Goal: Navigation & Orientation: Find specific page/section

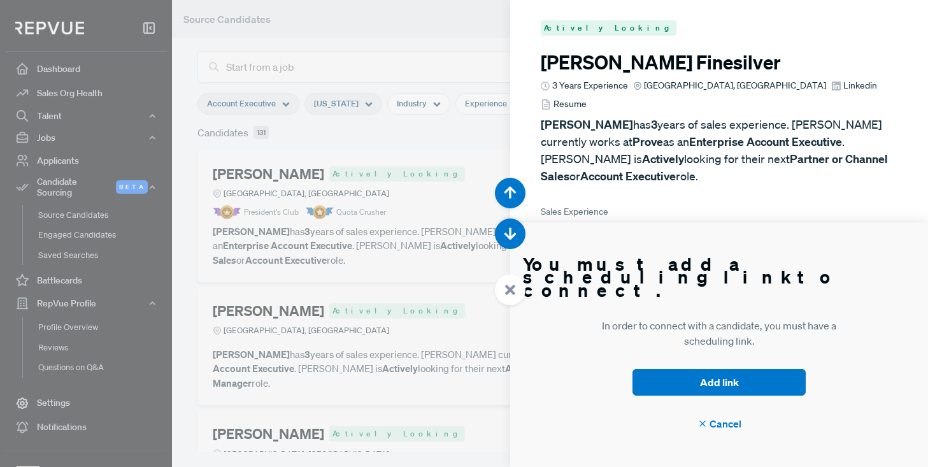
scroll to position [933, 0]
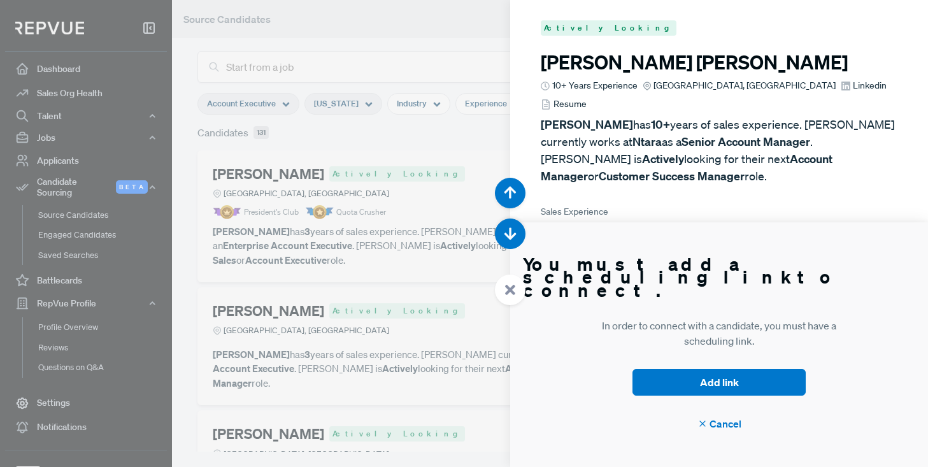
click at [391, 22] on div at bounding box center [464, 233] width 928 height 467
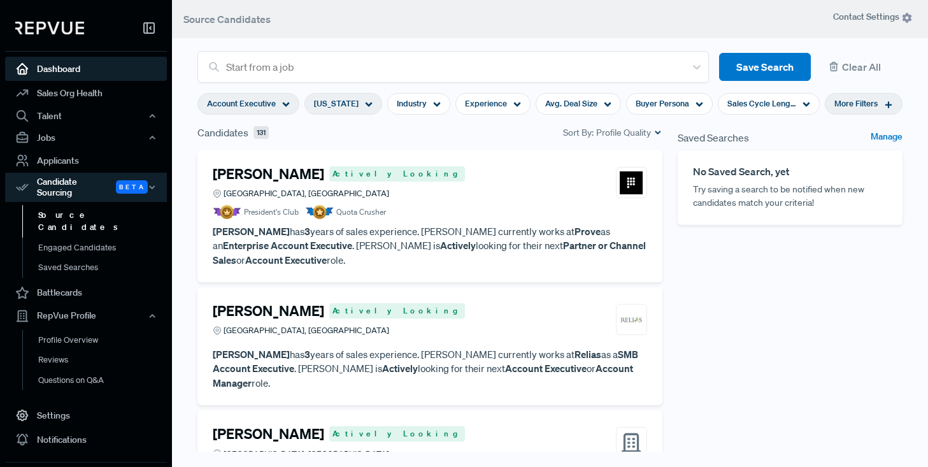
click at [57, 67] on link "Dashboard" at bounding box center [86, 69] width 162 height 24
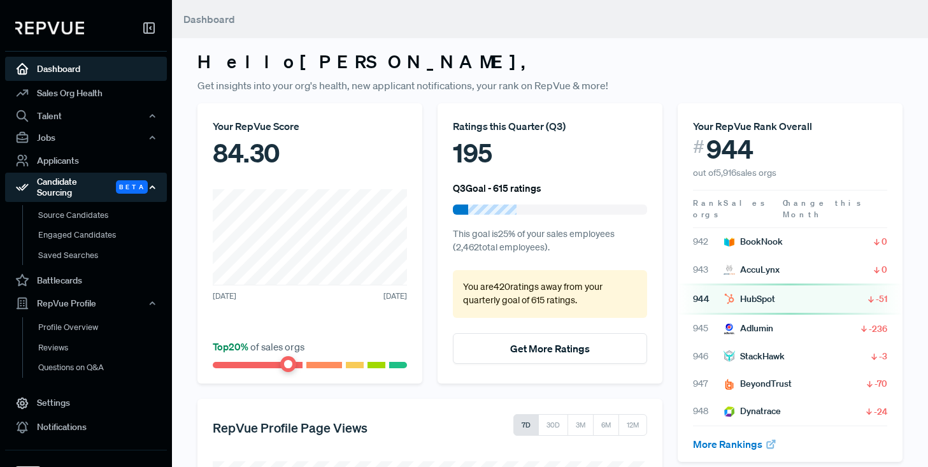
click at [153, 183] on icon "button" at bounding box center [152, 187] width 9 height 9
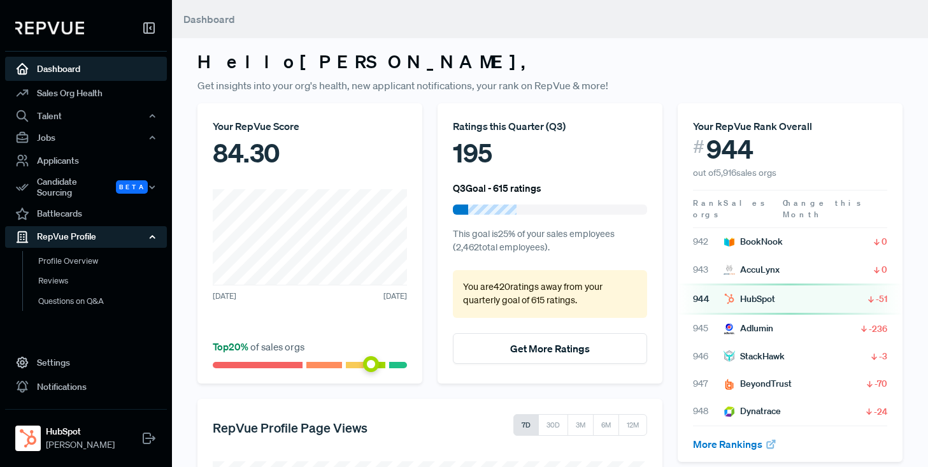
click at [150, 232] on icon "button" at bounding box center [152, 236] width 9 height 9
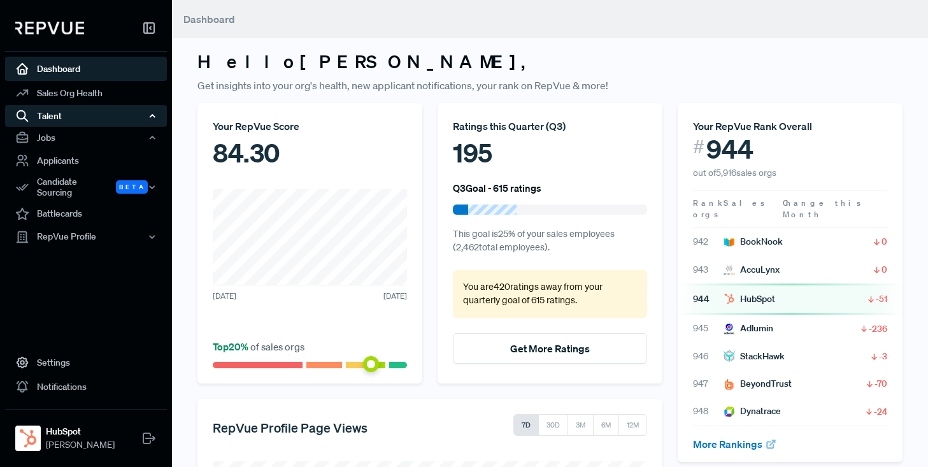
click at [67, 113] on div "Talent" at bounding box center [86, 116] width 162 height 22
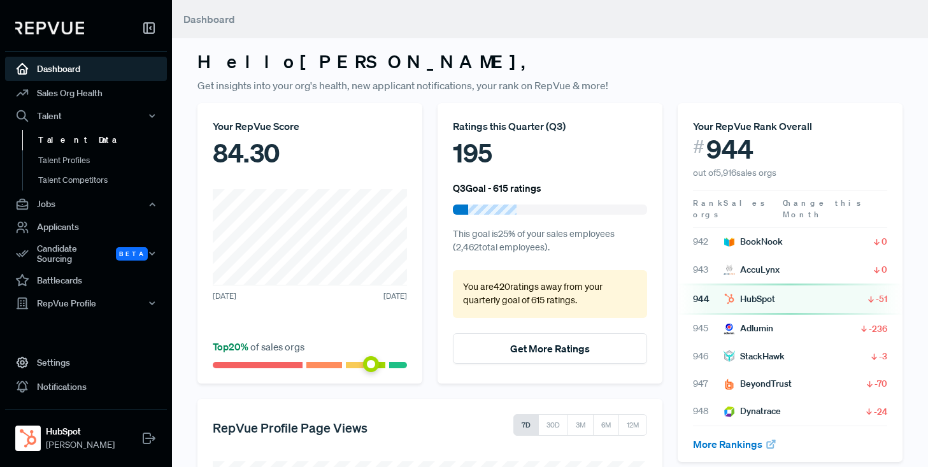
click at [63, 142] on link "Talent Data" at bounding box center [103, 140] width 162 height 20
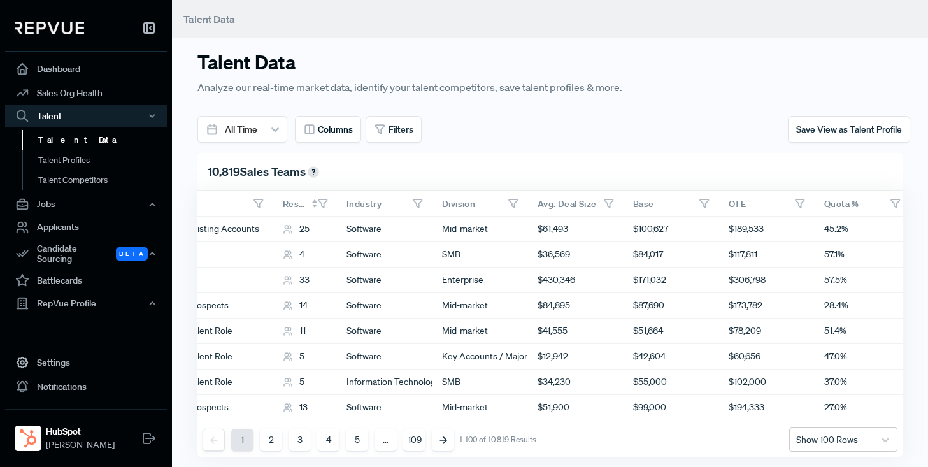
scroll to position [0, 460]
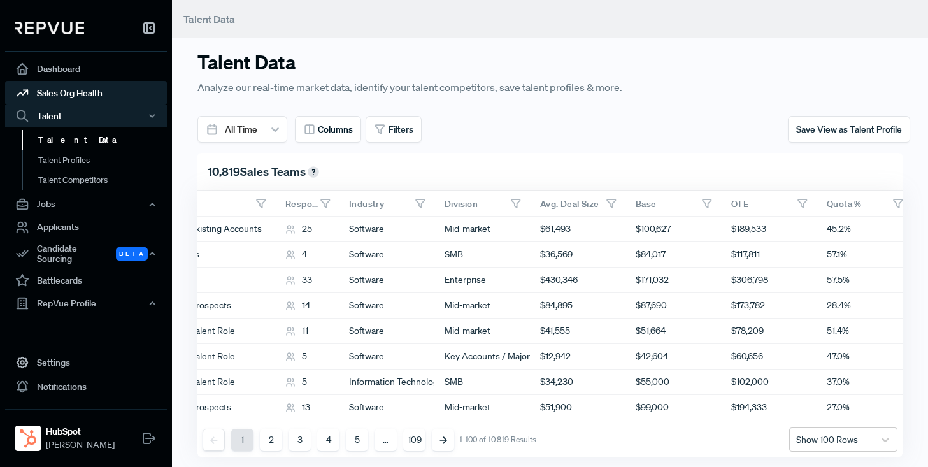
click at [62, 94] on link "Sales Org Health" at bounding box center [86, 93] width 162 height 24
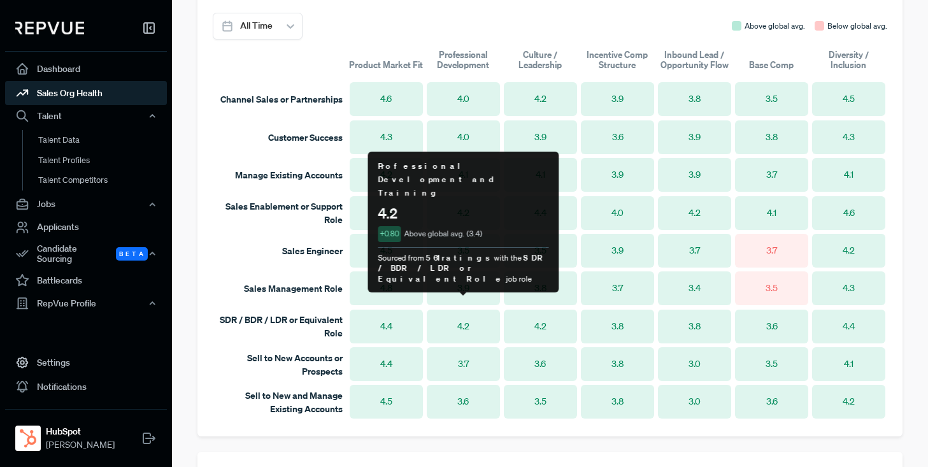
scroll to position [861, 0]
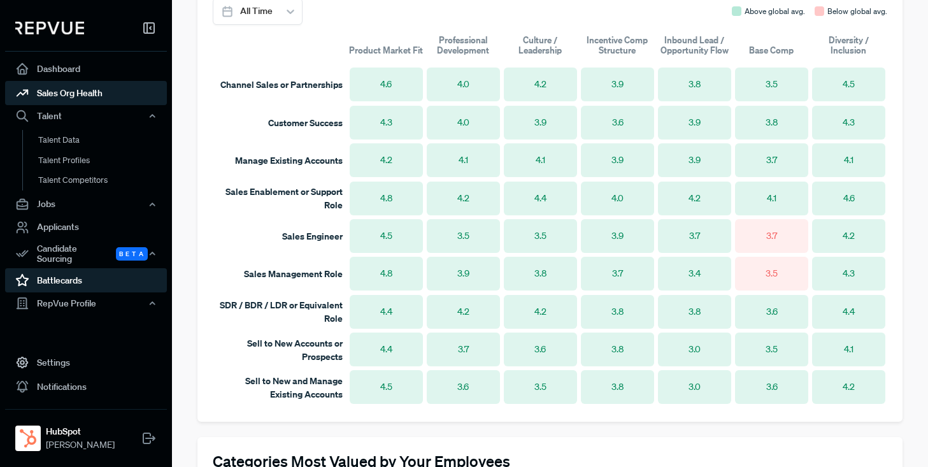
click at [56, 272] on link "Battlecards" at bounding box center [86, 280] width 162 height 24
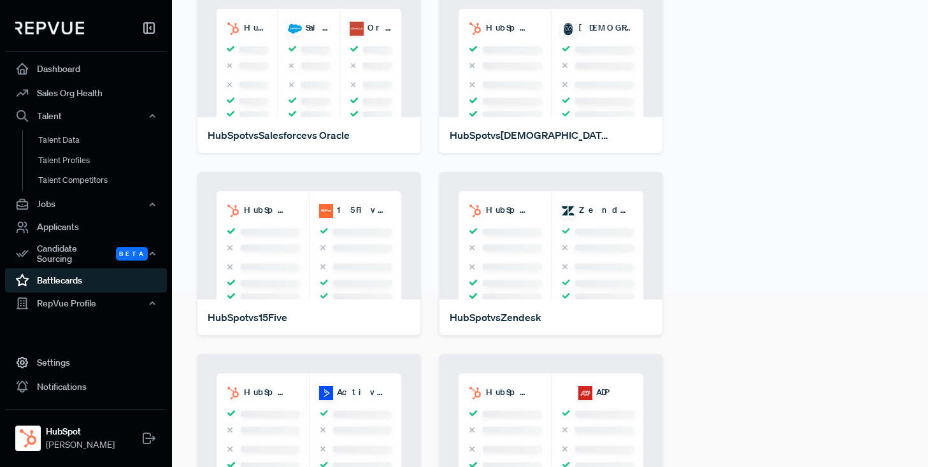
scroll to position [180, 0]
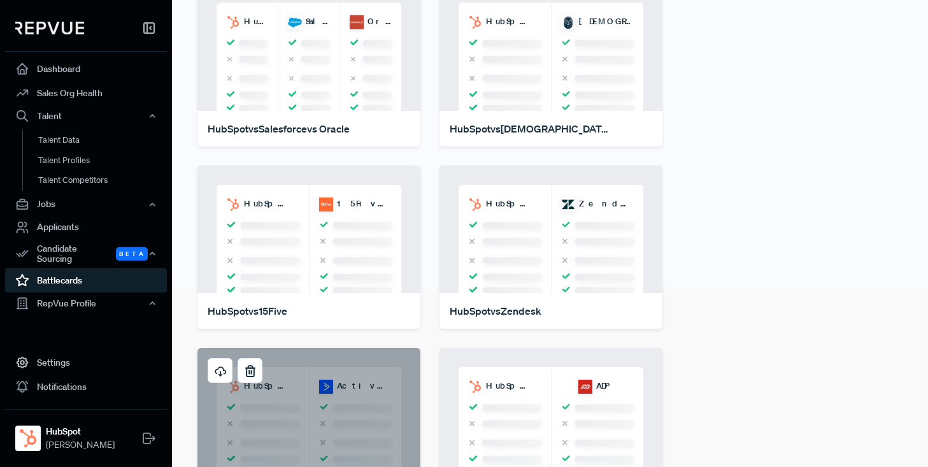
click at [307, 422] on div "HubSpot ActiveCampaign" at bounding box center [308, 411] width 223 height 127
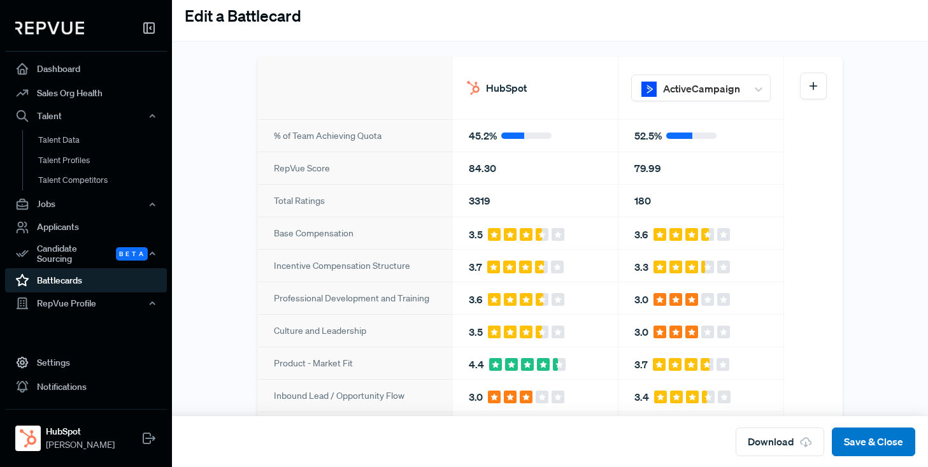
scroll to position [52, 0]
